Goal: Information Seeking & Learning: Learn about a topic

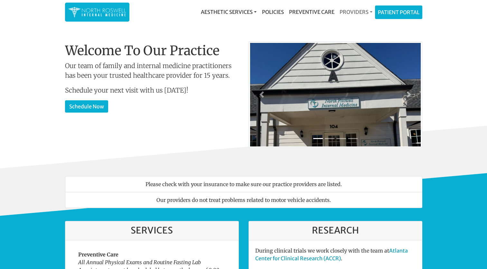
click at [345, 13] on link "Providers" at bounding box center [356, 11] width 38 height 13
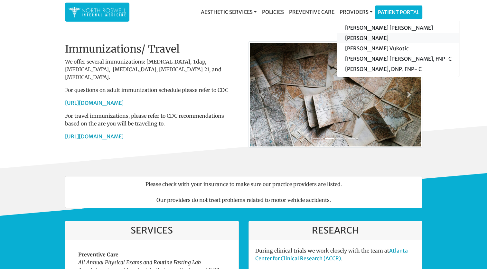
click at [358, 38] on link "[PERSON_NAME]" at bounding box center [398, 38] width 122 height 10
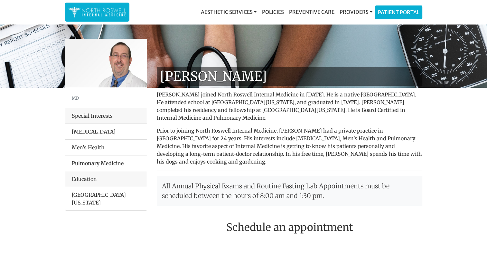
click at [100, 118] on div "Special Interests" at bounding box center [105, 116] width 81 height 16
click at [97, 133] on li "Geriatrics" at bounding box center [105, 132] width 81 height 16
click at [93, 131] on li "Geriatrics" at bounding box center [105, 132] width 81 height 16
click at [92, 177] on div "Education" at bounding box center [105, 179] width 81 height 16
click at [267, 11] on link "Policies" at bounding box center [272, 11] width 27 height 13
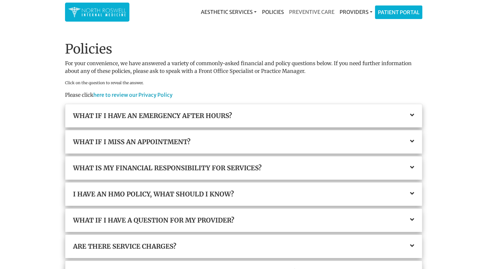
click at [308, 12] on link "Preventive Care" at bounding box center [311, 11] width 51 height 13
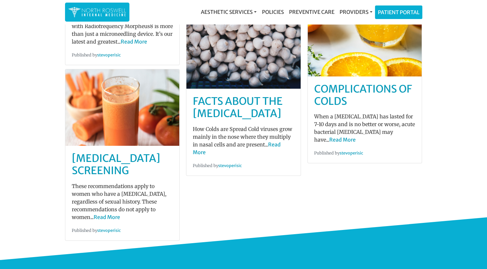
scroll to position [173, 0]
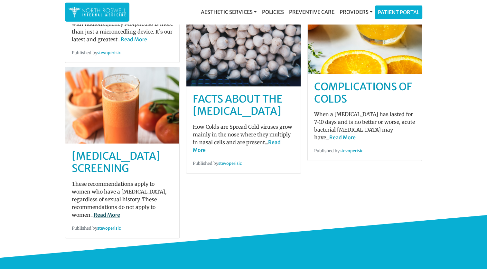
click at [120, 211] on link "Read More" at bounding box center [107, 214] width 26 height 6
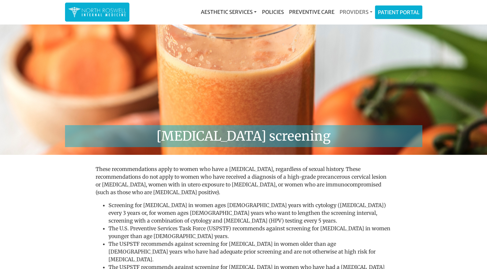
click at [350, 13] on link "Providers" at bounding box center [356, 11] width 38 height 13
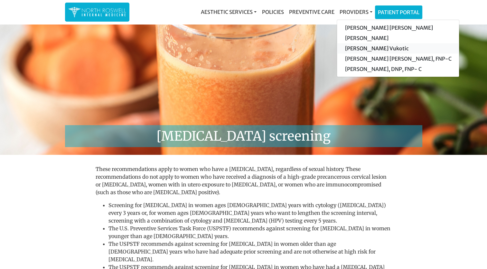
click at [363, 47] on link "[PERSON_NAME] Vukotic" at bounding box center [398, 48] width 122 height 10
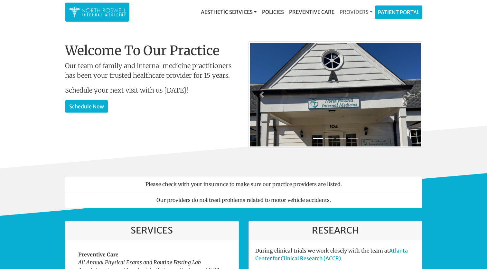
click at [348, 11] on link "Providers" at bounding box center [356, 11] width 38 height 13
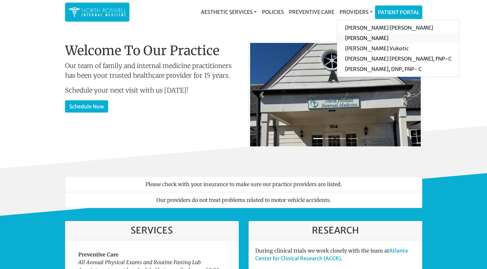
click at [350, 39] on link "[PERSON_NAME]" at bounding box center [398, 38] width 122 height 10
